Goal: Navigation & Orientation: Understand site structure

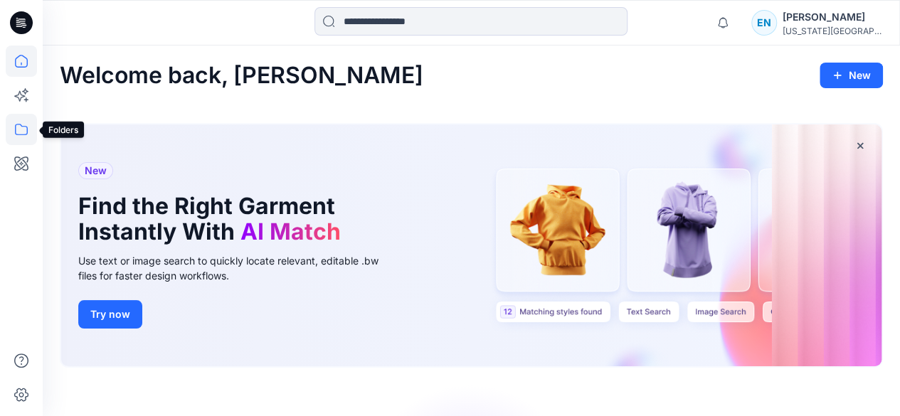
click at [23, 133] on icon at bounding box center [21, 129] width 31 height 31
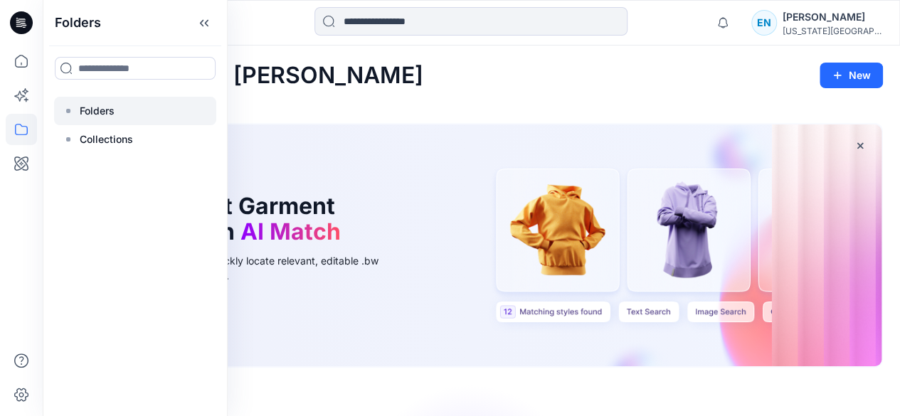
click at [100, 113] on p "Folders" at bounding box center [97, 110] width 35 height 17
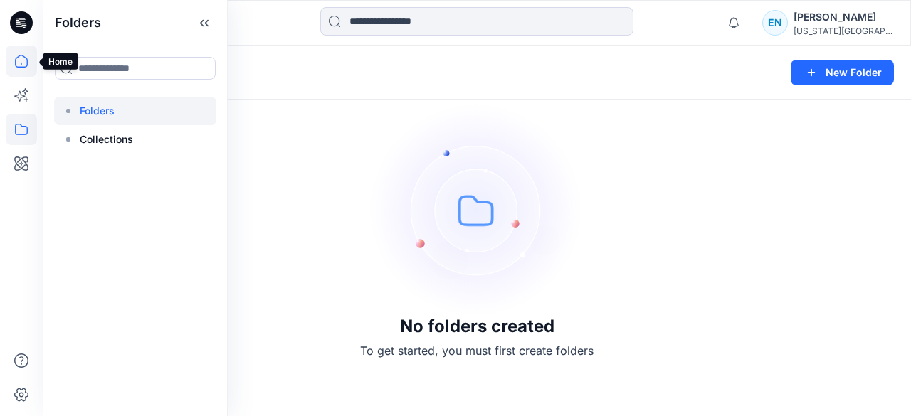
click at [11, 53] on icon at bounding box center [21, 61] width 31 height 31
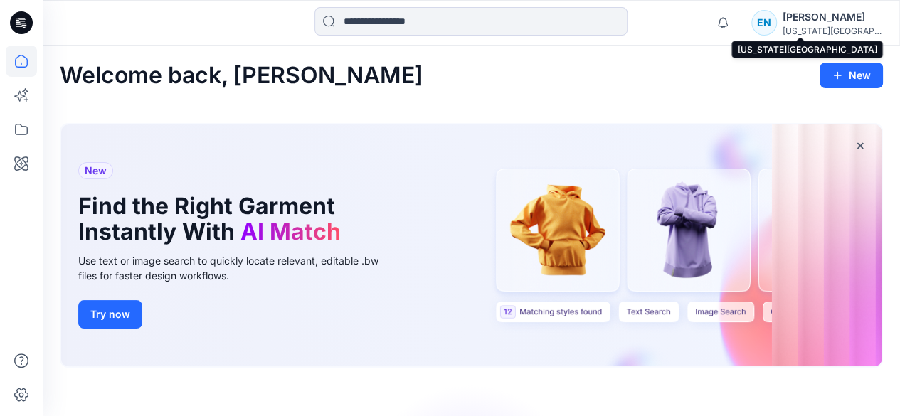
click at [839, 28] on div "[US_STATE][GEOGRAPHIC_DATA]..." at bounding box center [833, 31] width 100 height 11
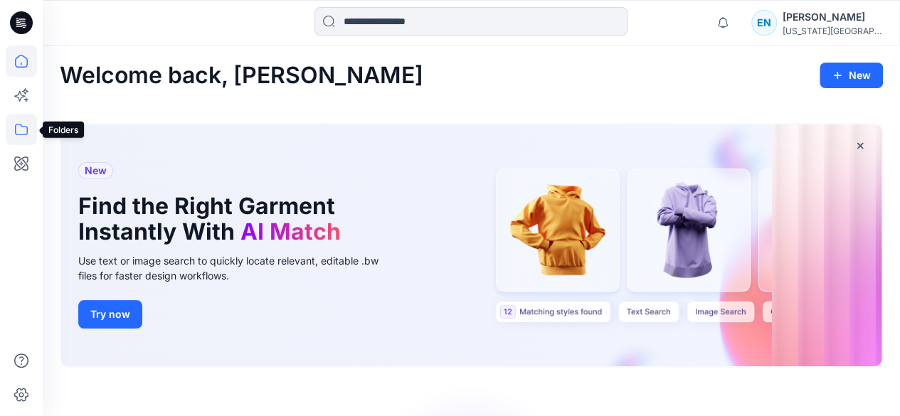
click at [15, 135] on icon at bounding box center [21, 129] width 31 height 31
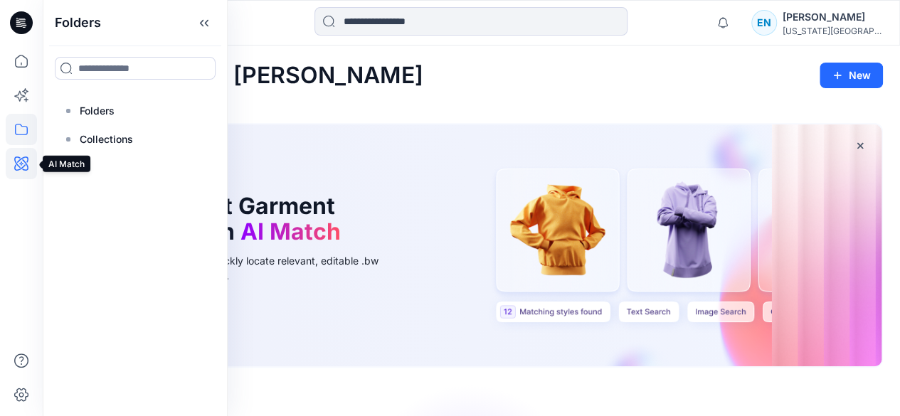
click at [25, 156] on icon at bounding box center [21, 163] width 31 height 31
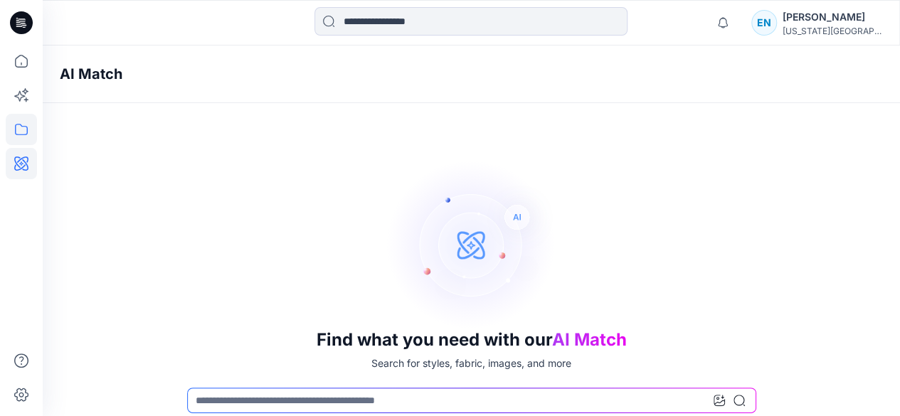
click at [24, 122] on icon at bounding box center [21, 129] width 31 height 31
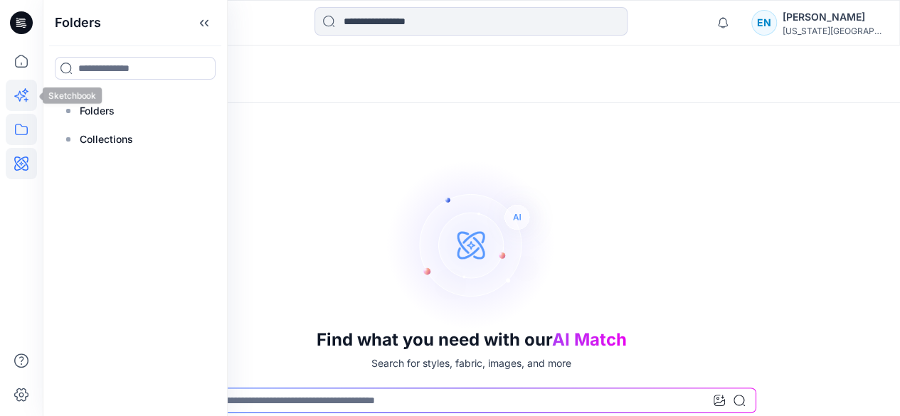
click at [20, 102] on icon at bounding box center [21, 95] width 31 height 31
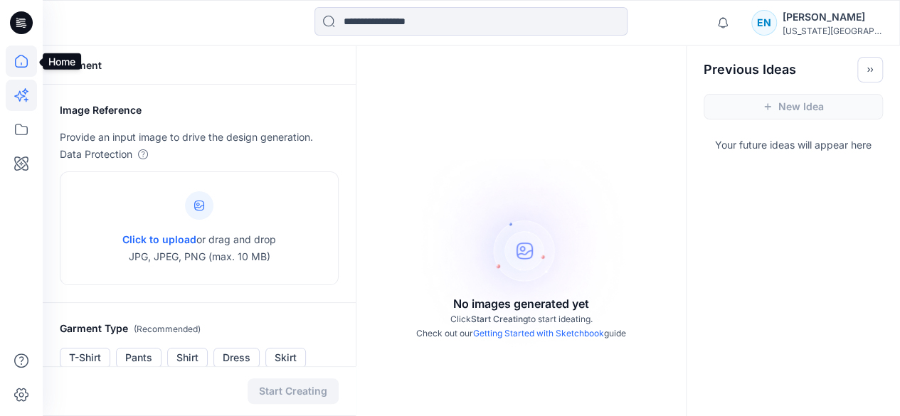
click at [10, 62] on icon at bounding box center [21, 61] width 31 height 31
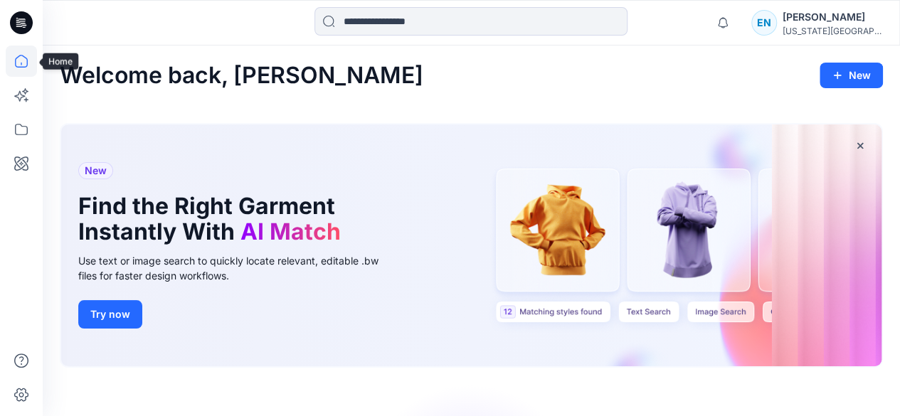
click at [20, 55] on icon at bounding box center [21, 61] width 31 height 31
click at [20, 132] on icon at bounding box center [21, 129] width 31 height 31
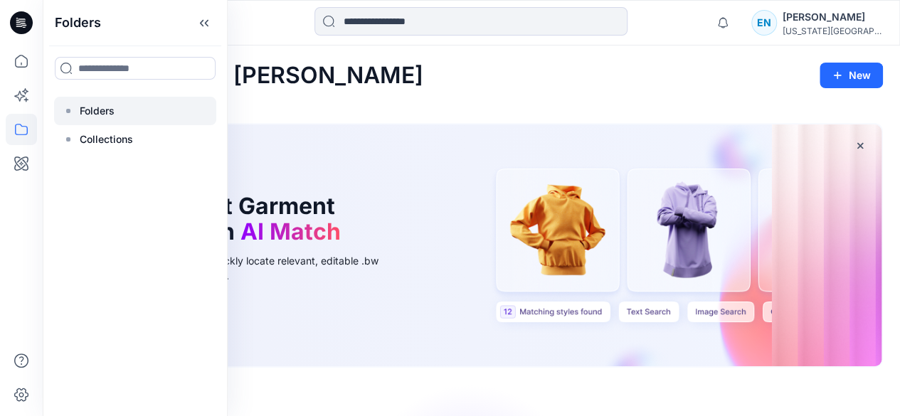
click at [110, 112] on p "Folders" at bounding box center [97, 110] width 35 height 17
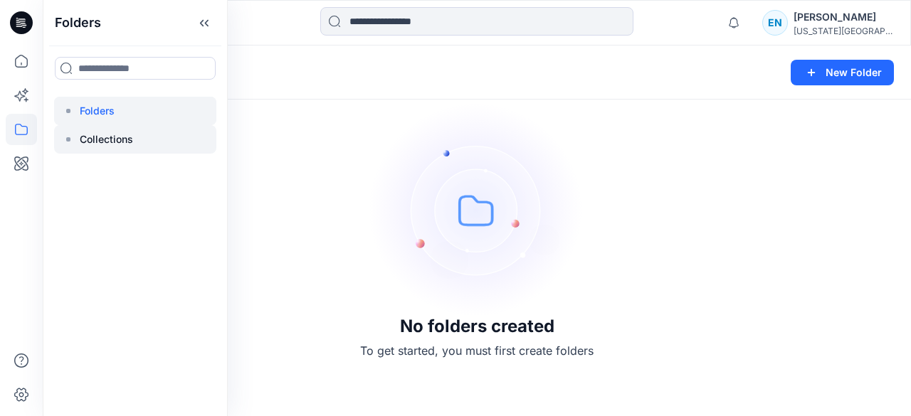
click at [109, 144] on p "Collections" at bounding box center [106, 139] width 53 height 17
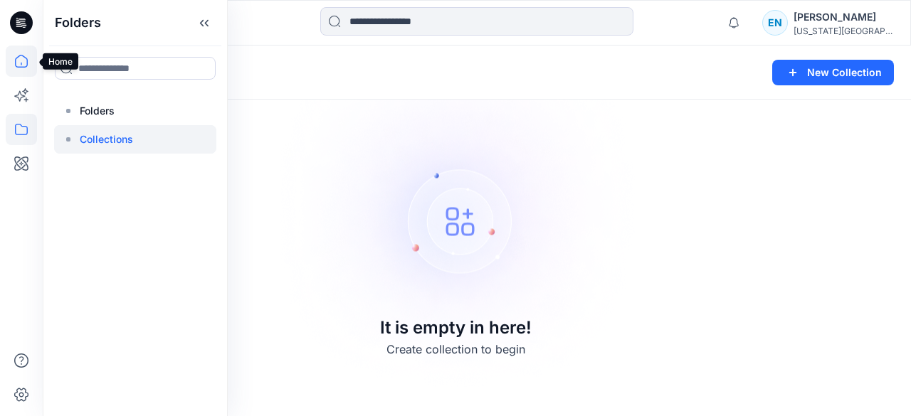
click at [24, 68] on icon at bounding box center [21, 61] width 31 height 31
